Goal: Transaction & Acquisition: Purchase product/service

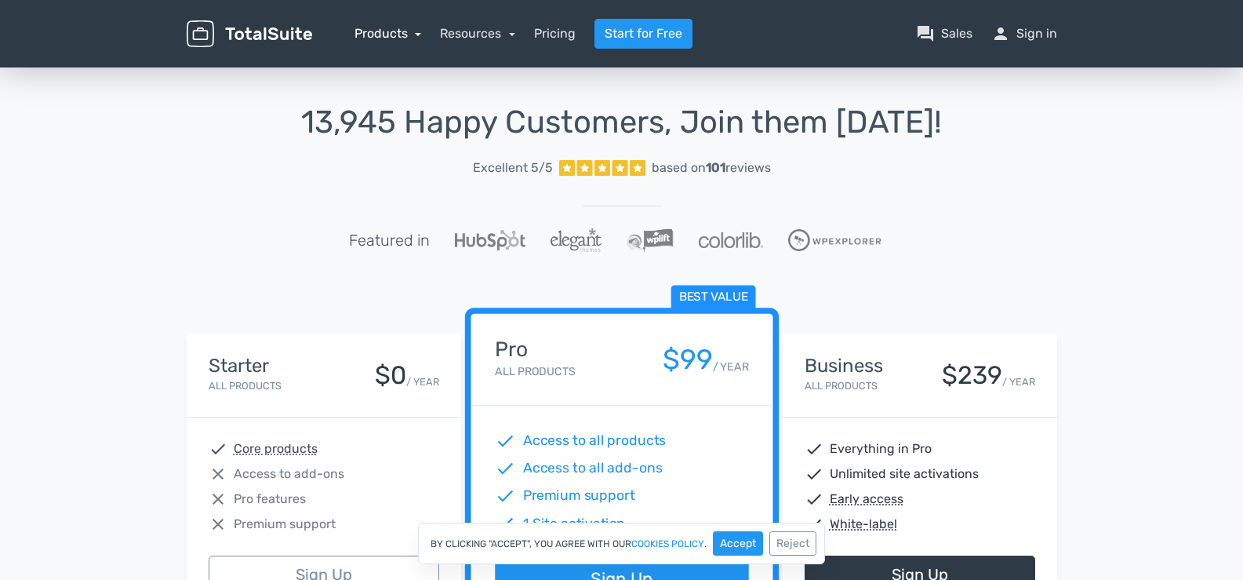
click at [397, 31] on link "Products" at bounding box center [388, 33] width 67 height 15
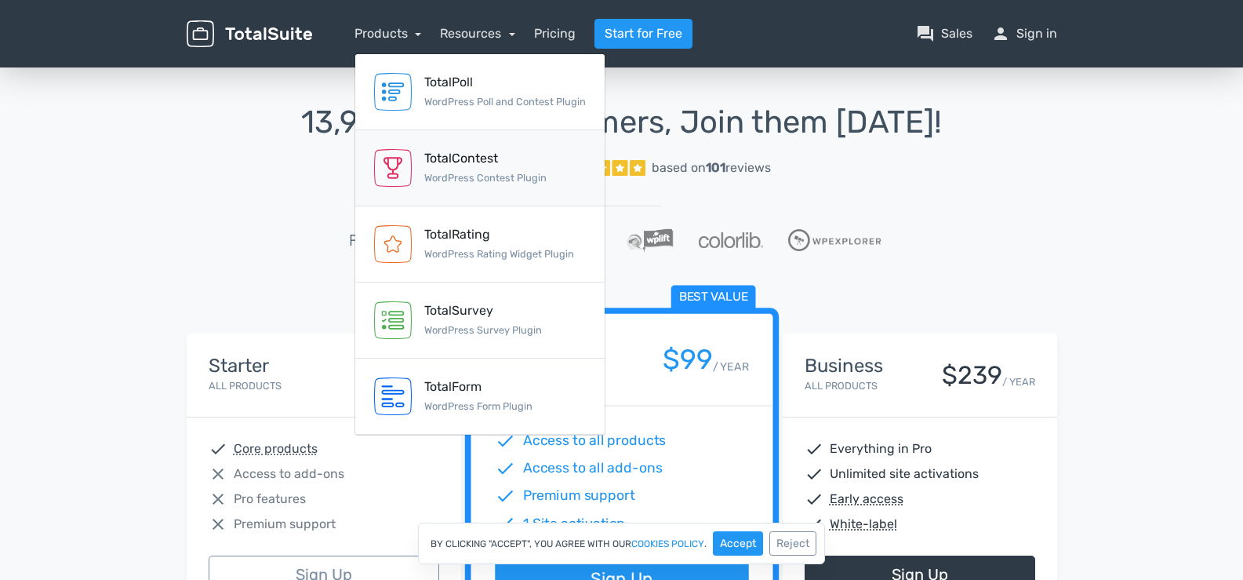
click at [555, 158] on link "TotalContest WordPress Contest Plugin" at bounding box center [479, 168] width 249 height 76
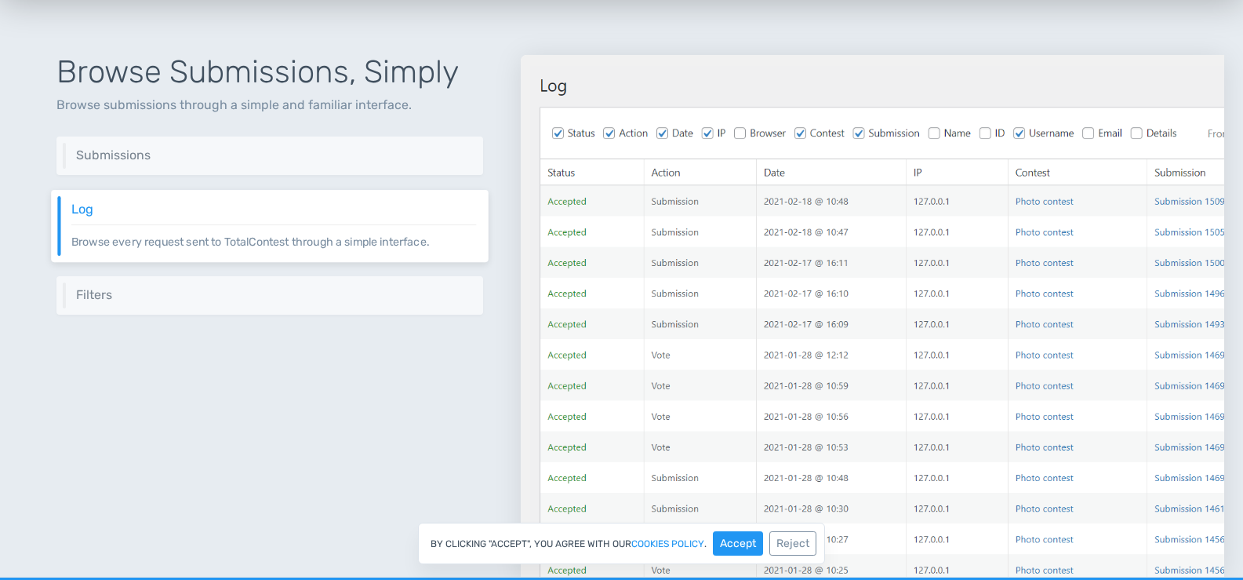
scroll to position [2034, 0]
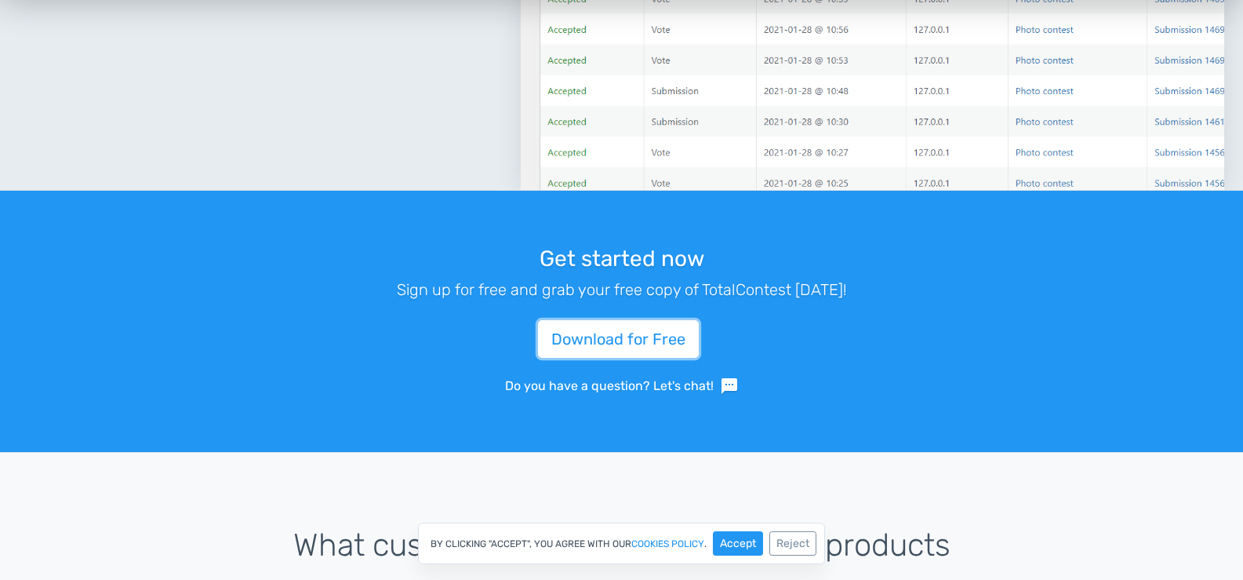
click at [603, 333] on link "Download for Free" at bounding box center [618, 339] width 161 height 38
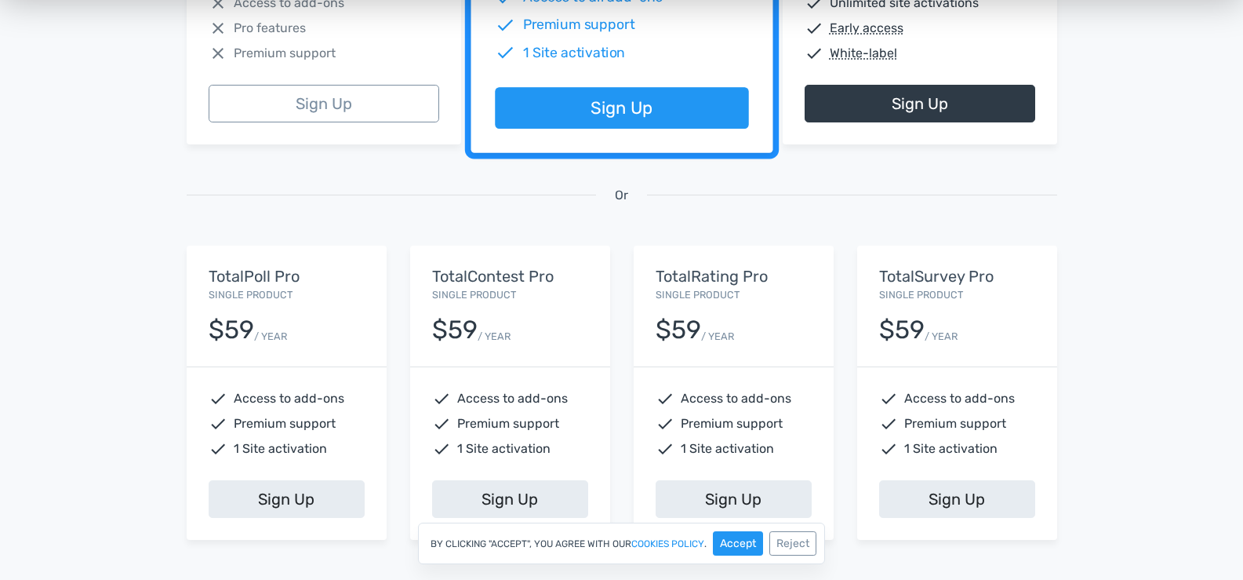
scroll to position [549, 0]
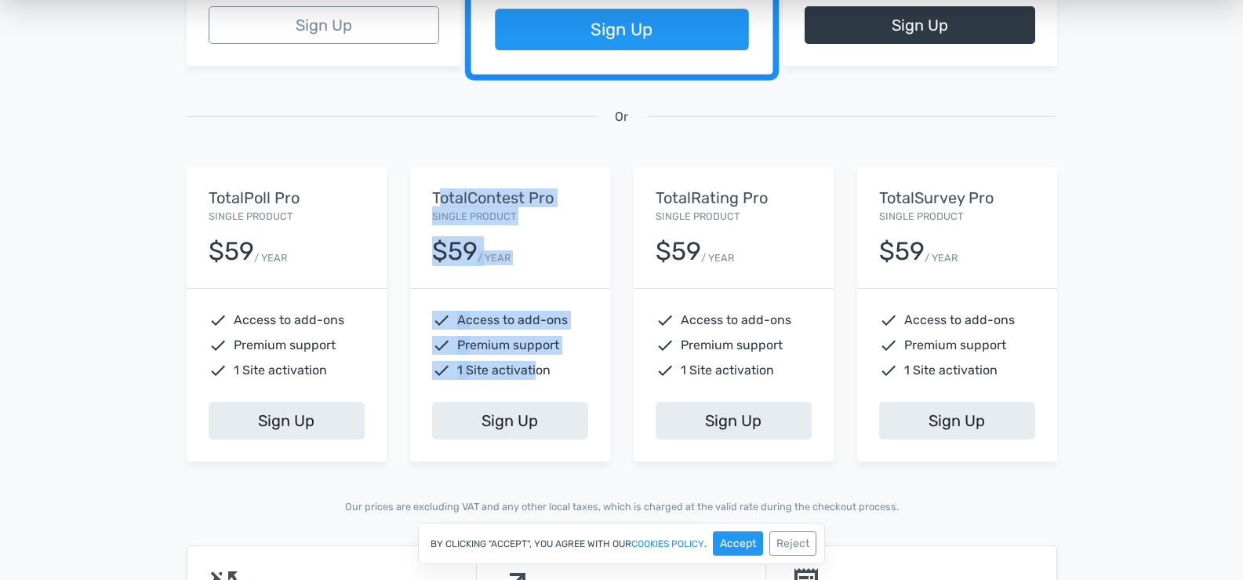
drag, startPoint x: 438, startPoint y: 184, endPoint x: 535, endPoint y: 362, distance: 202.9
click at [535, 362] on div "TotalContest Pro Single Product $59 / YEAR check Access to add-ons check Premiu…" at bounding box center [510, 313] width 200 height 293
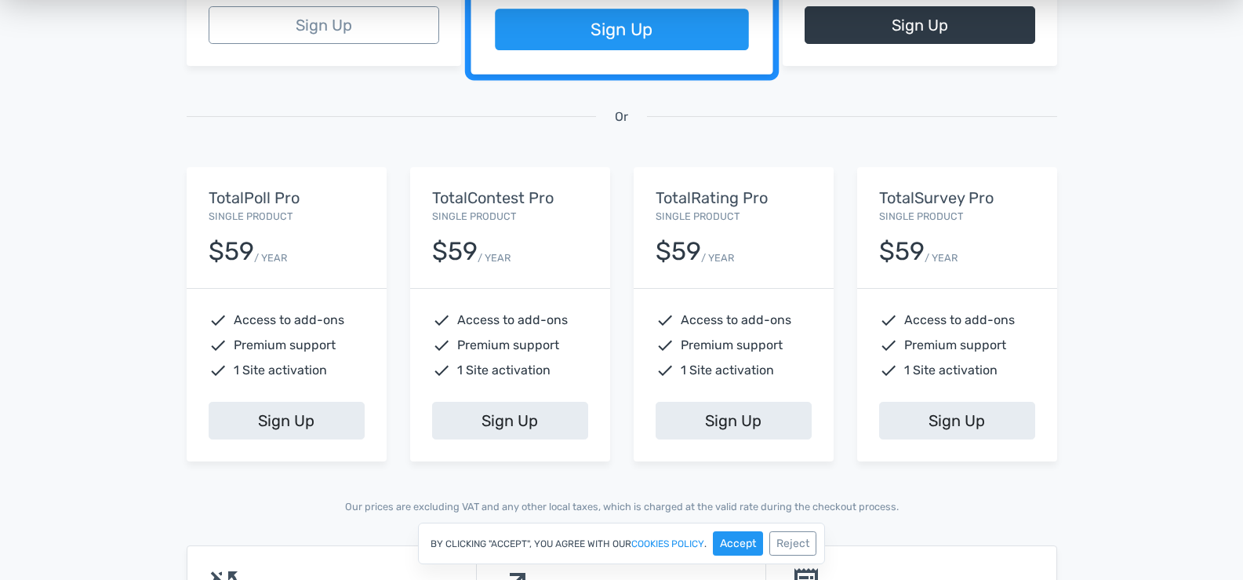
click at [541, 362] on span "1 Site activation" at bounding box center [503, 370] width 93 height 19
click at [520, 344] on span "Premium support" at bounding box center [508, 345] width 102 height 19
click at [515, 315] on span "Access to add-ons" at bounding box center [512, 320] width 111 height 19
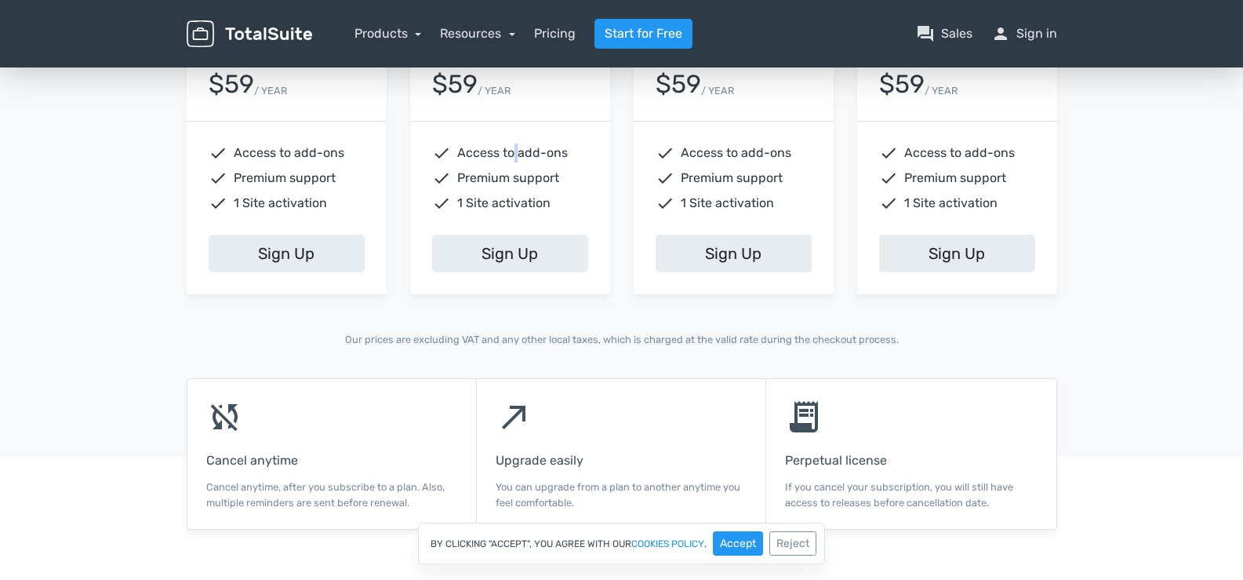
scroll to position [559, 0]
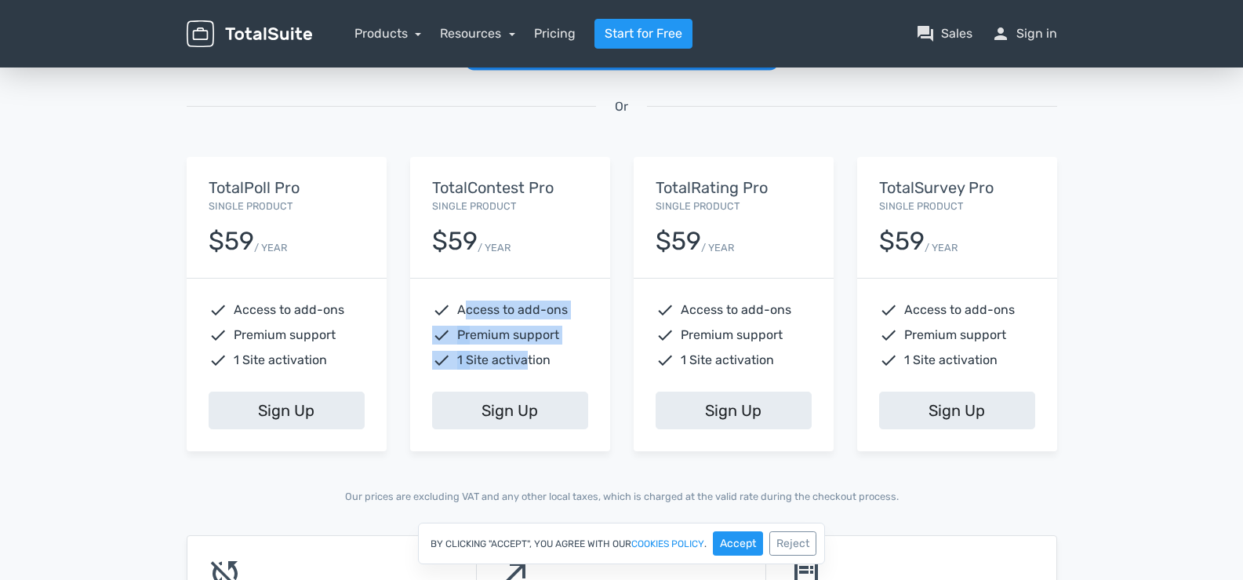
drag, startPoint x: 462, startPoint y: 306, endPoint x: 526, endPoint y: 350, distance: 77.9
click at [526, 350] on div "check Access to add-ons check Premium support check 1 Site activation" at bounding box center [510, 335] width 200 height 113
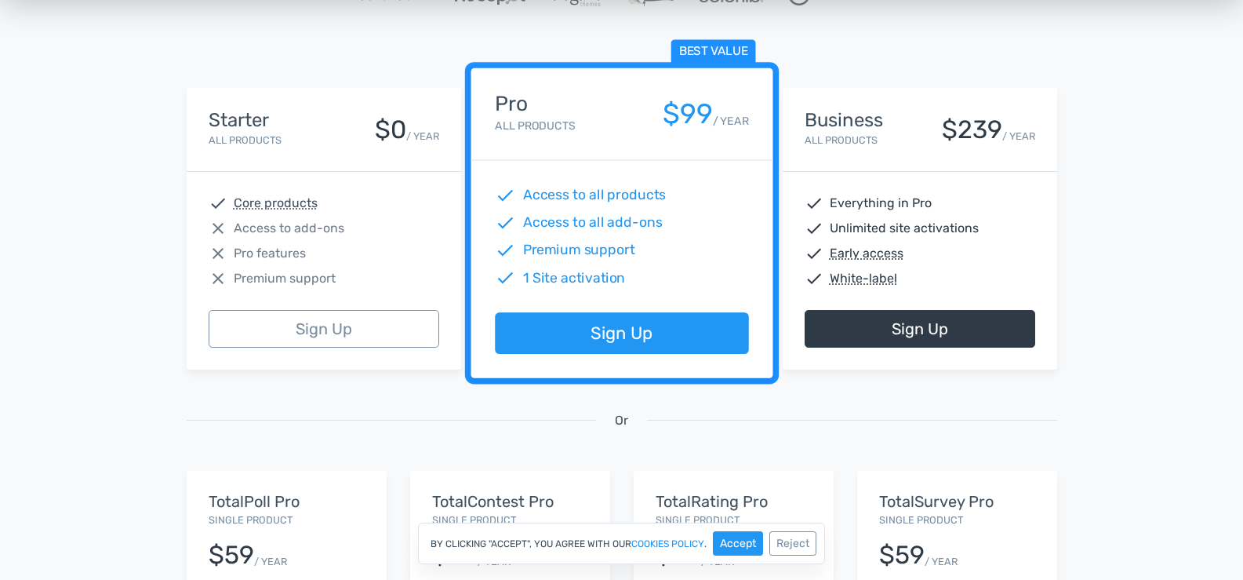
scroll to position [402, 0]
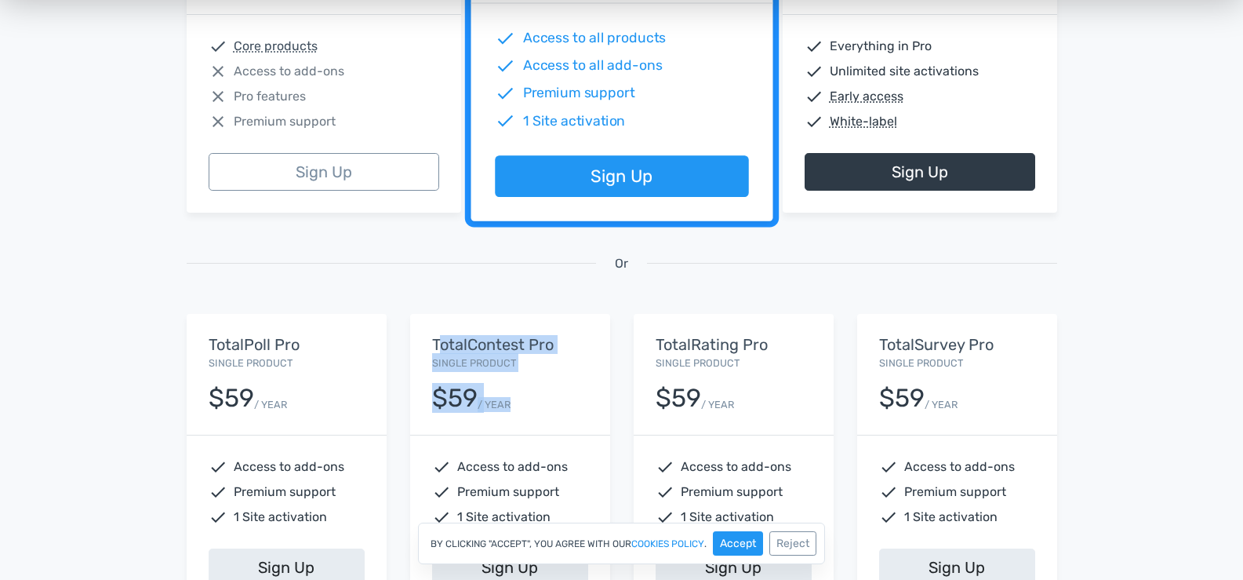
drag, startPoint x: 439, startPoint y: 348, endPoint x: 516, endPoint y: 402, distance: 94.0
click at [516, 402] on div "TotalContest Pro Single Product $59 / YEAR" at bounding box center [510, 374] width 200 height 121
click at [516, 402] on div "$59 / YEAR" at bounding box center [510, 392] width 156 height 40
drag, startPoint x: 516, startPoint y: 402, endPoint x: 438, endPoint y: 347, distance: 96.2
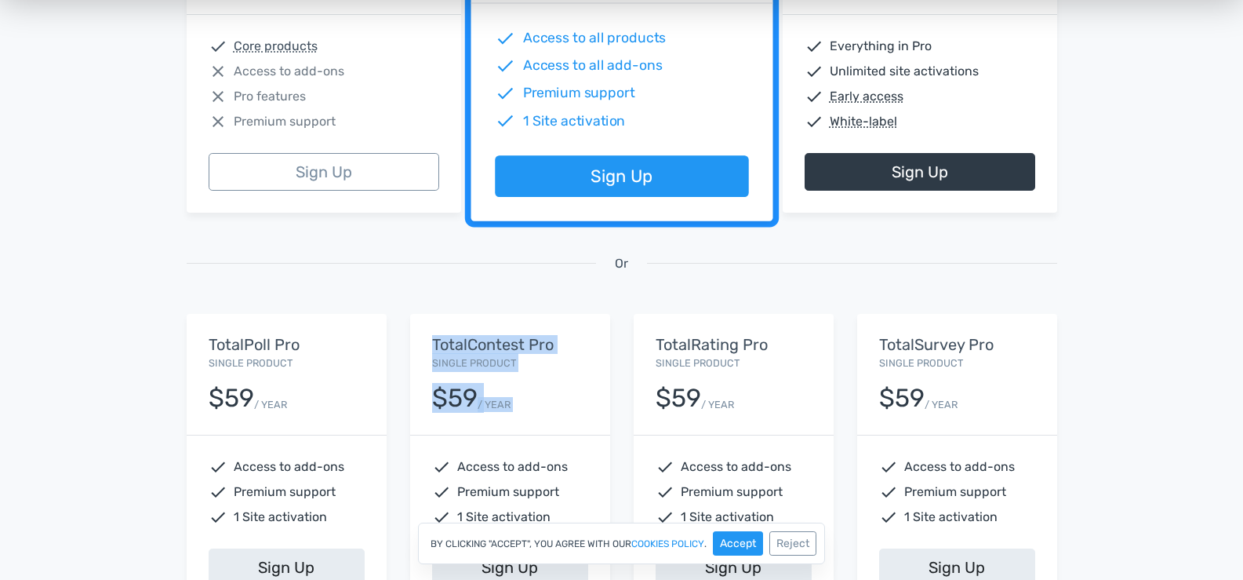
click at [438, 347] on div "TotalContest Pro Single Product $59 / YEAR" at bounding box center [510, 374] width 200 height 121
